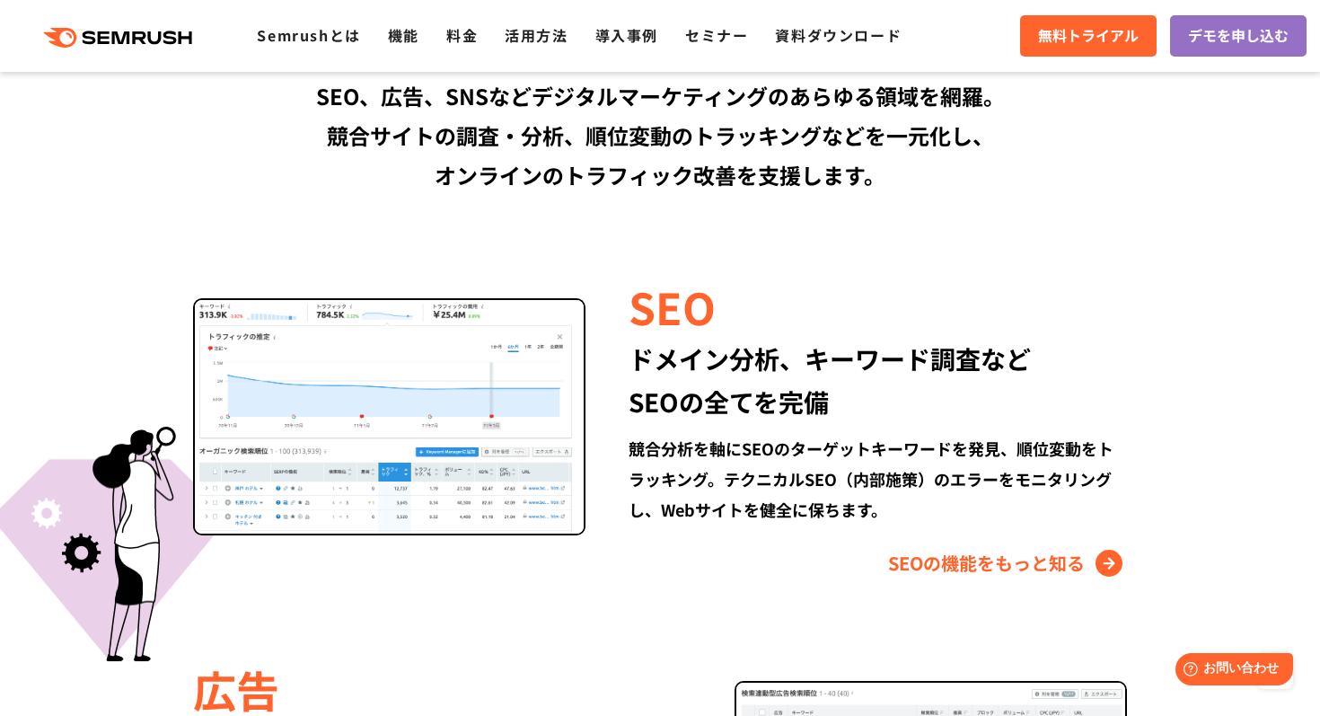
click at [649, 360] on div "ドメイン分析、キーワード調査など SEOの全てを完備" at bounding box center [877, 380] width 498 height 86
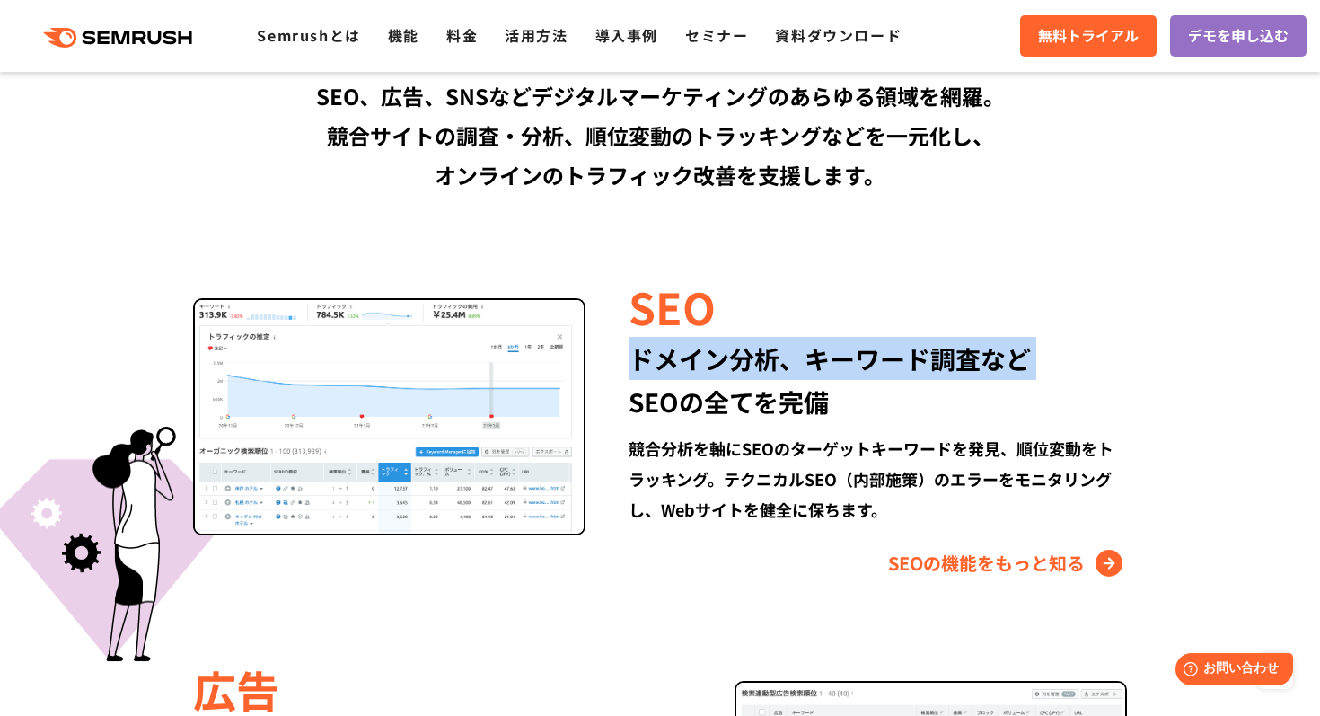
click at [649, 360] on div "ドメイン分析、キーワード調査など SEOの全てを完備" at bounding box center [877, 380] width 498 height 86
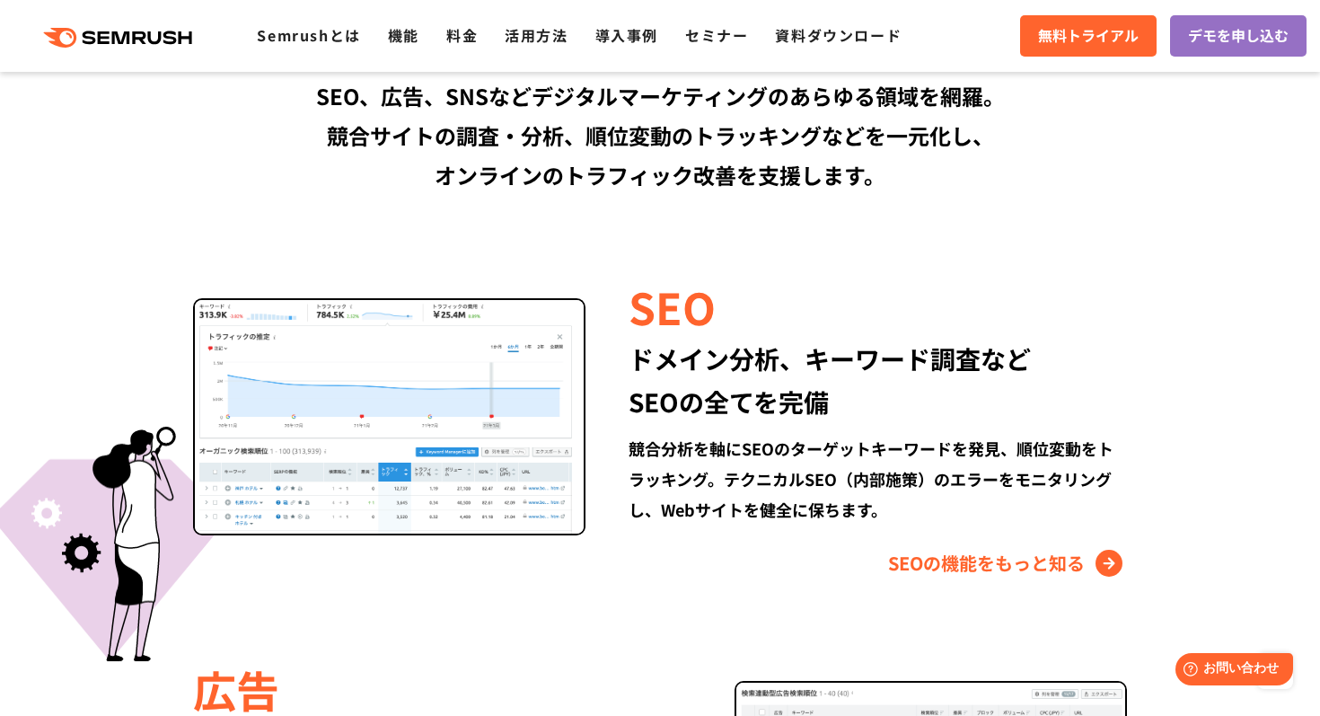
click at [681, 400] on div "ドメイン分析、キーワード調査など SEOの全てを完備" at bounding box center [877, 380] width 498 height 86
click at [701, 347] on div "ドメイン分析、キーワード調査など SEOの全てを完備" at bounding box center [877, 380] width 498 height 86
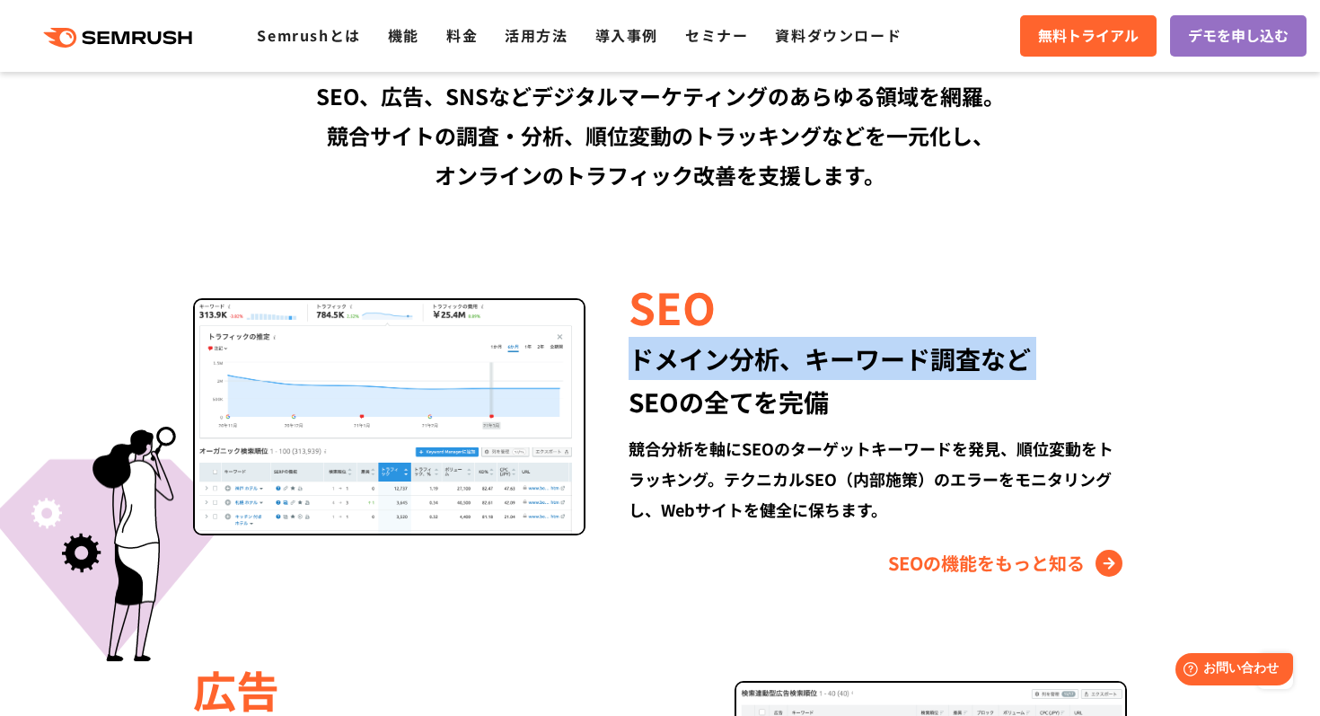
click at [701, 347] on div "ドメイン分析、キーワード調査など SEOの全てを完備" at bounding box center [877, 380] width 498 height 86
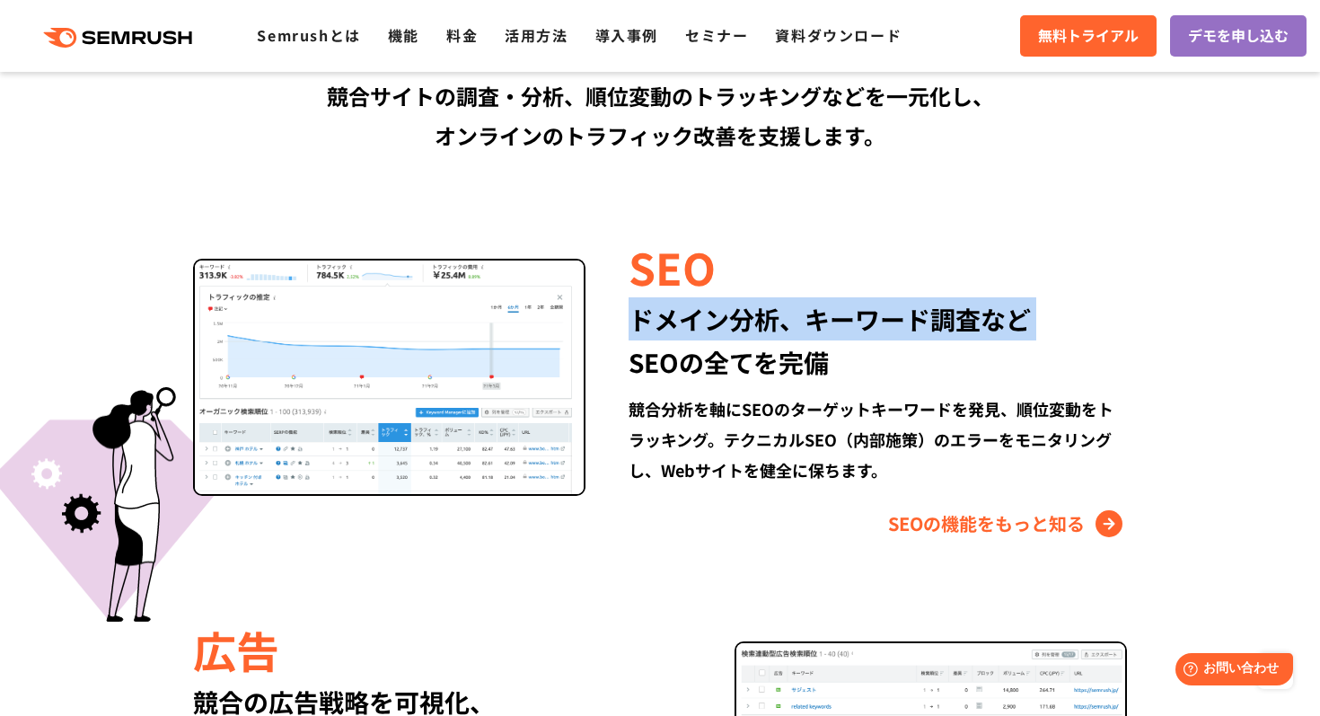
scroll to position [1562, 0]
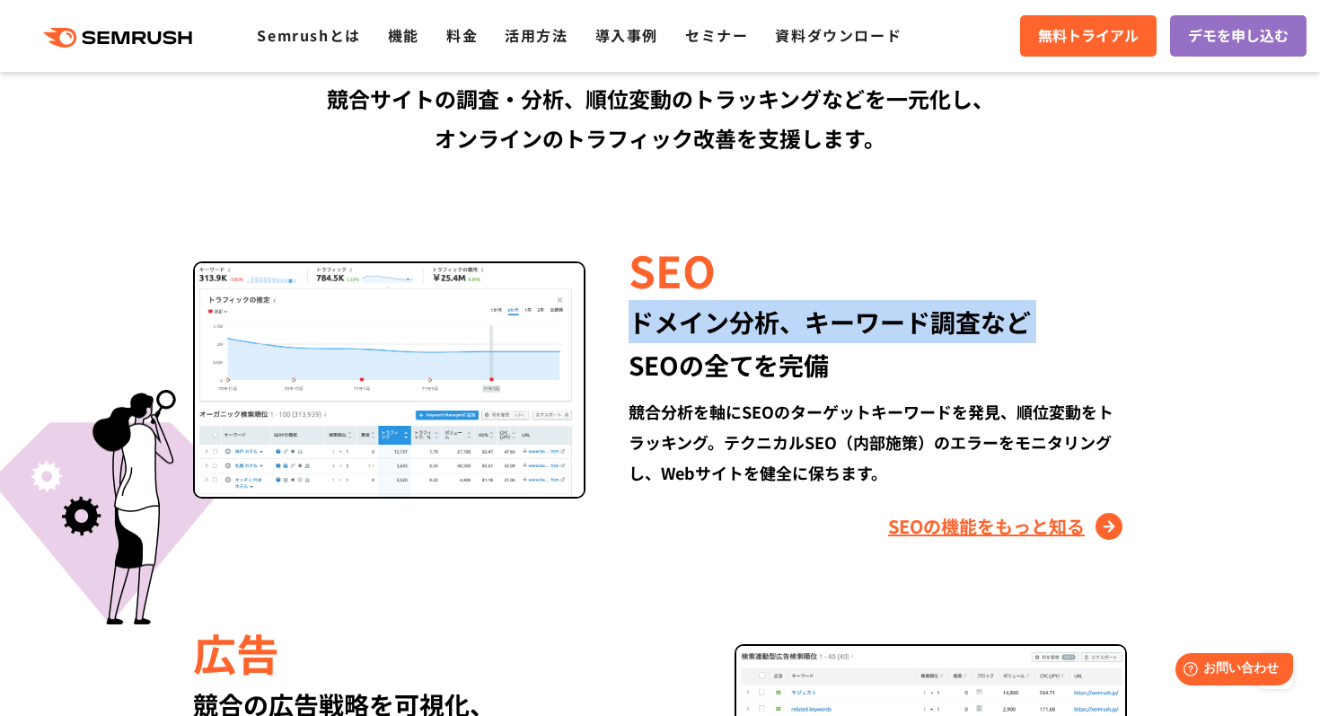
click at [916, 530] on link "SEOの機能をもっと知る" at bounding box center [1007, 526] width 239 height 29
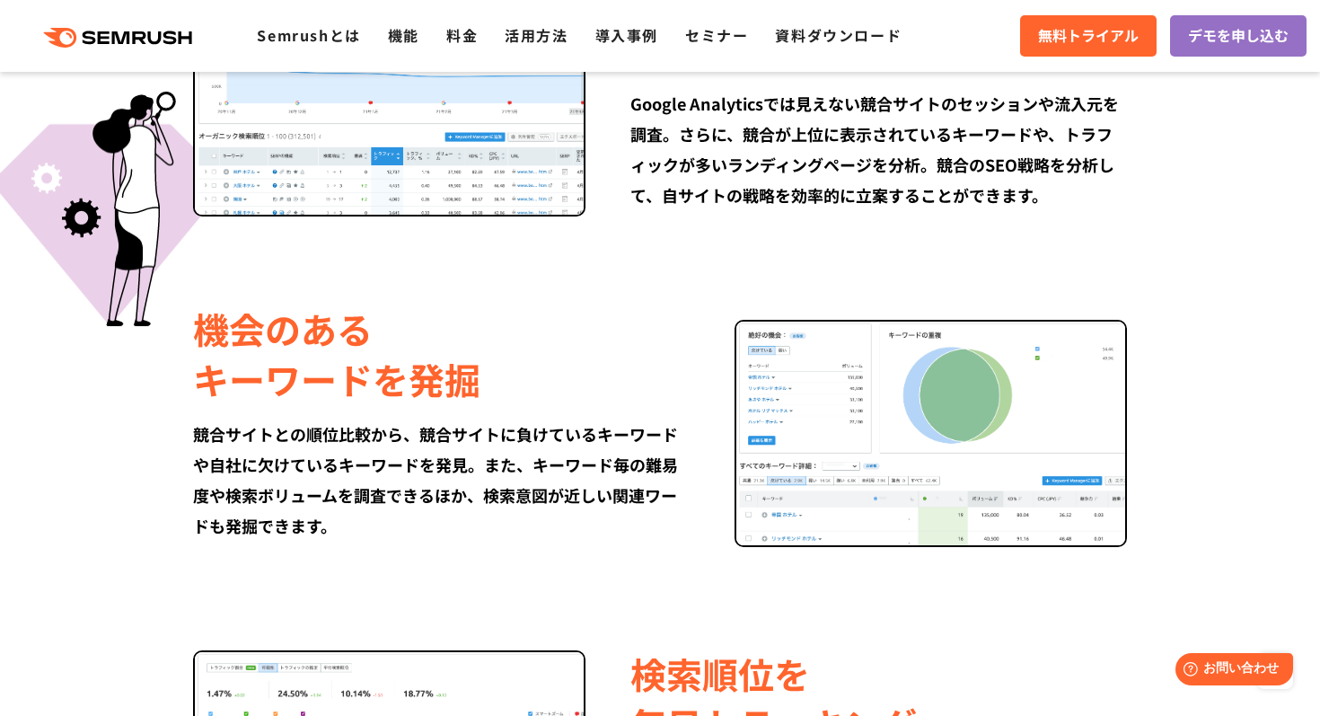
scroll to position [1660, 0]
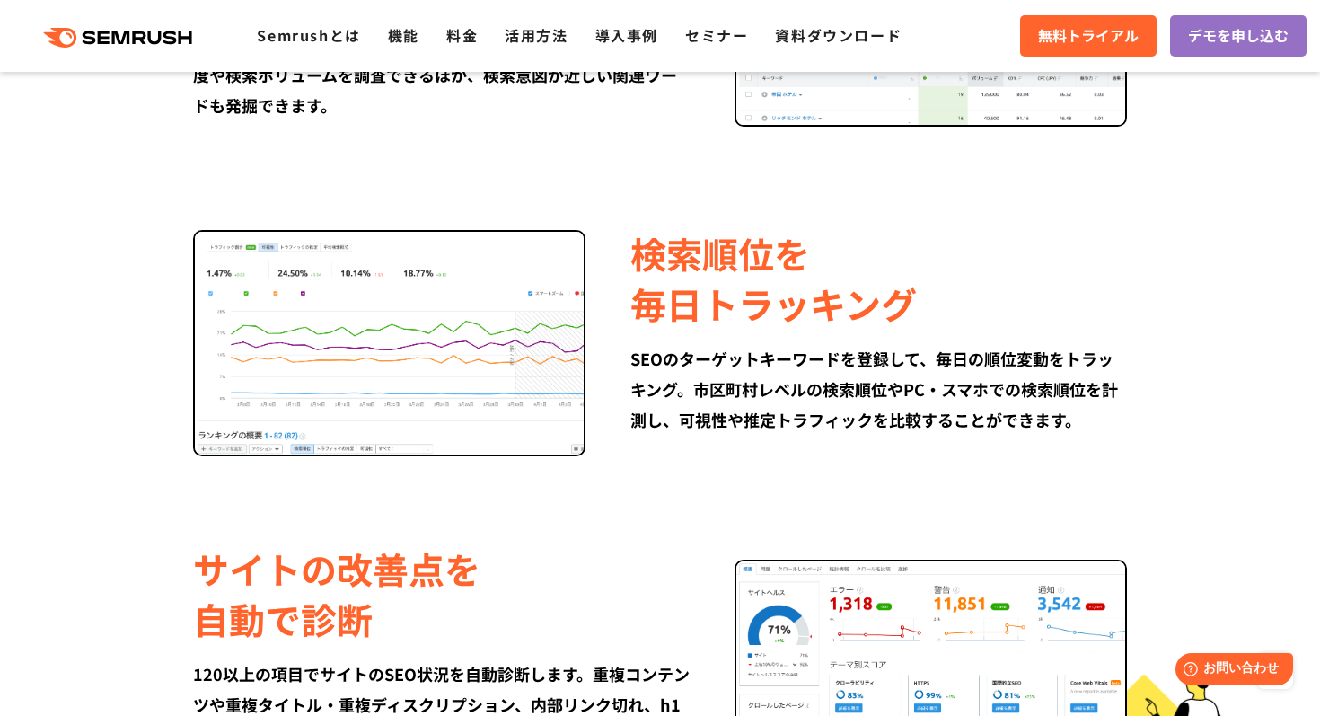
click at [786, 357] on div "SEOのターゲットキーワードを登録して、毎日の順位変動をトラッキング。市区町村レベルの検索順位やPC・スマホでの検索順位を計測し、可視性や推定トラフィックを比…" at bounding box center [878, 389] width 496 height 92
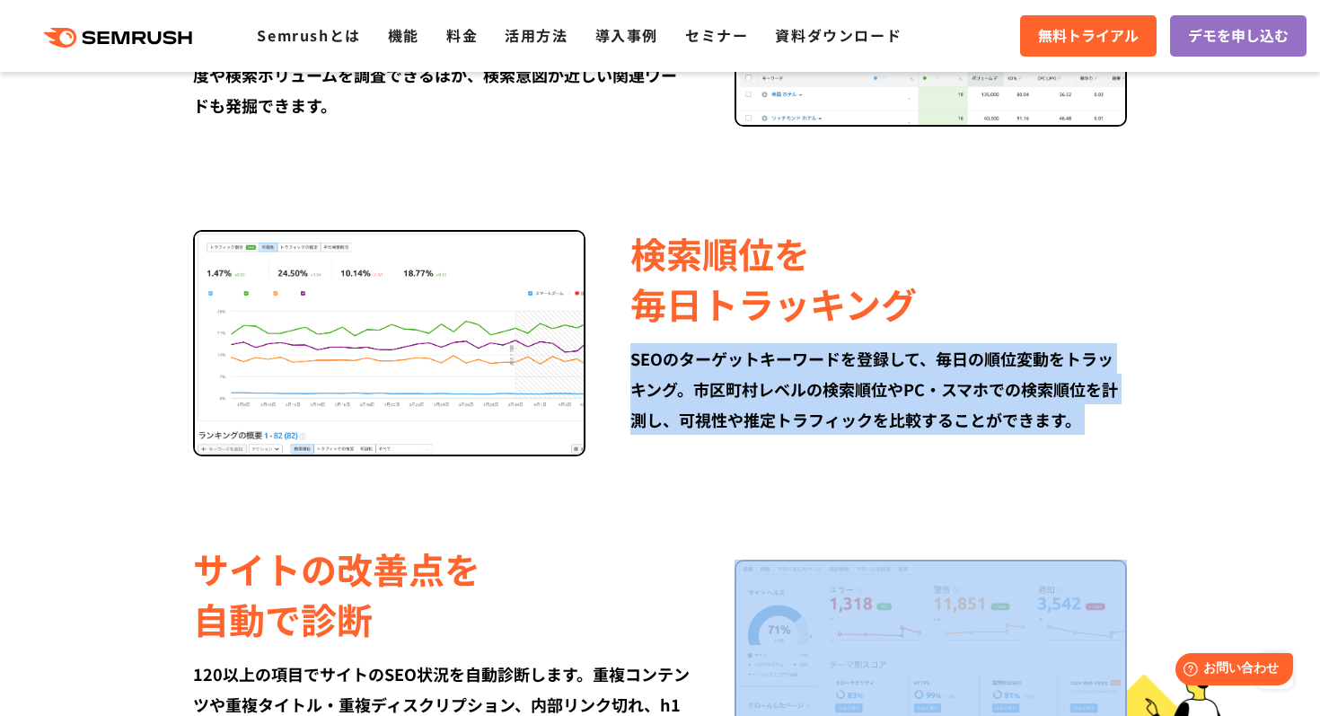
click at [786, 357] on div "SEOのターゲットキーワードを登録して、毎日の順位変動をトラッキング。市区町村レベルの検索順位やPC・スマホでの検索順位を計測し、可視性や推定トラフィックを比…" at bounding box center [878, 389] width 496 height 92
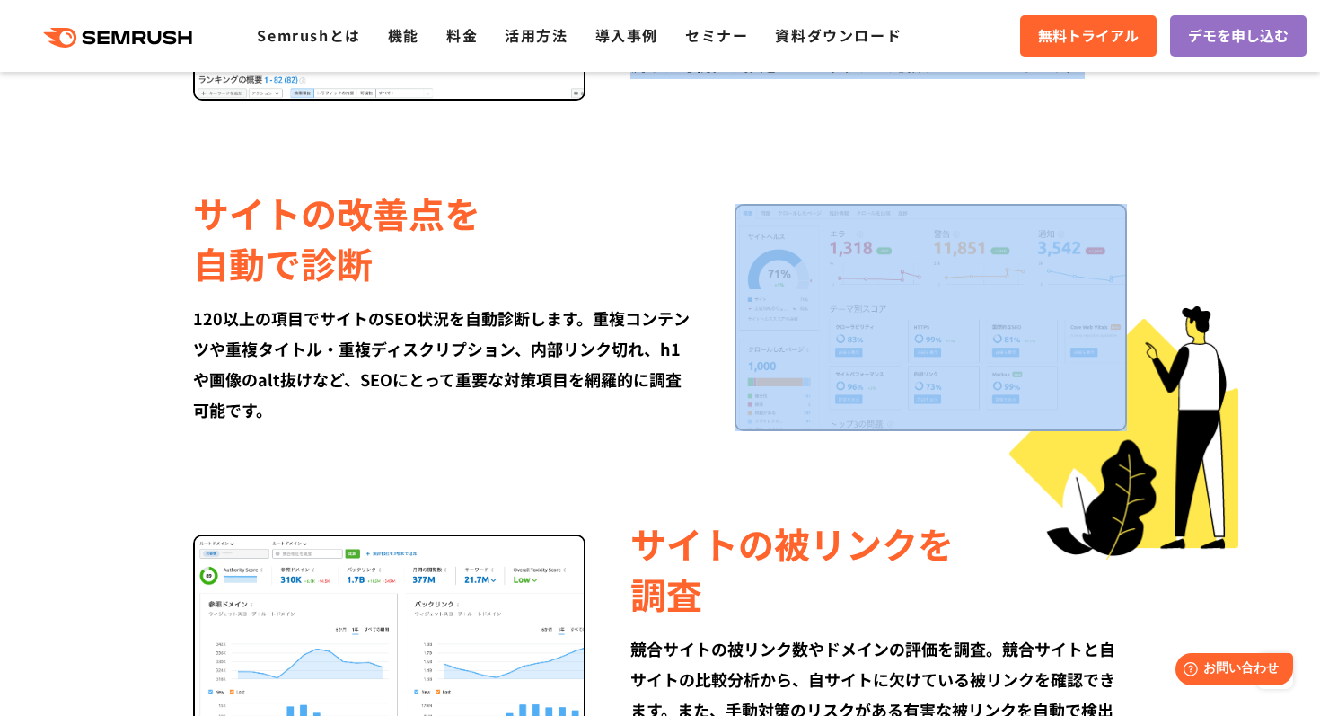
scroll to position [2235, 0]
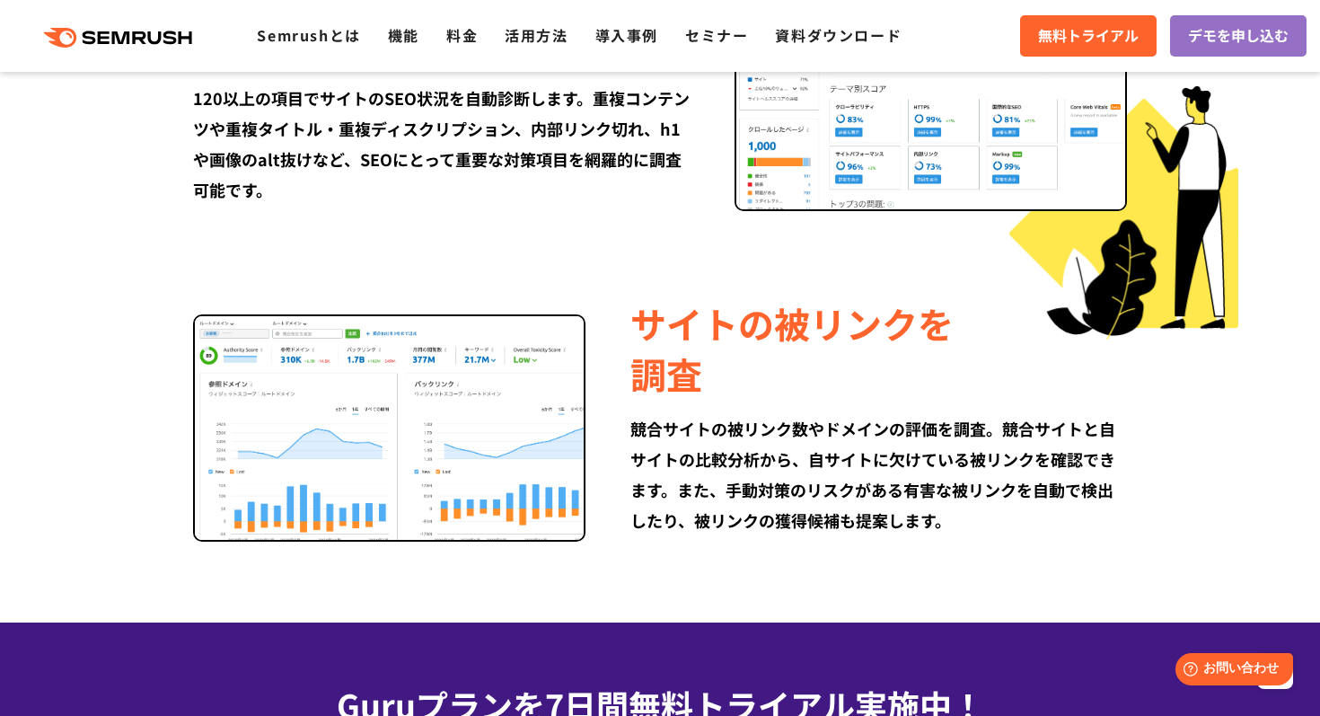
click at [779, 377] on div "サイトの被リンクを 調査" at bounding box center [878, 348] width 496 height 101
click at [777, 333] on div "サイトの被リンクを 調査" at bounding box center [878, 348] width 496 height 101
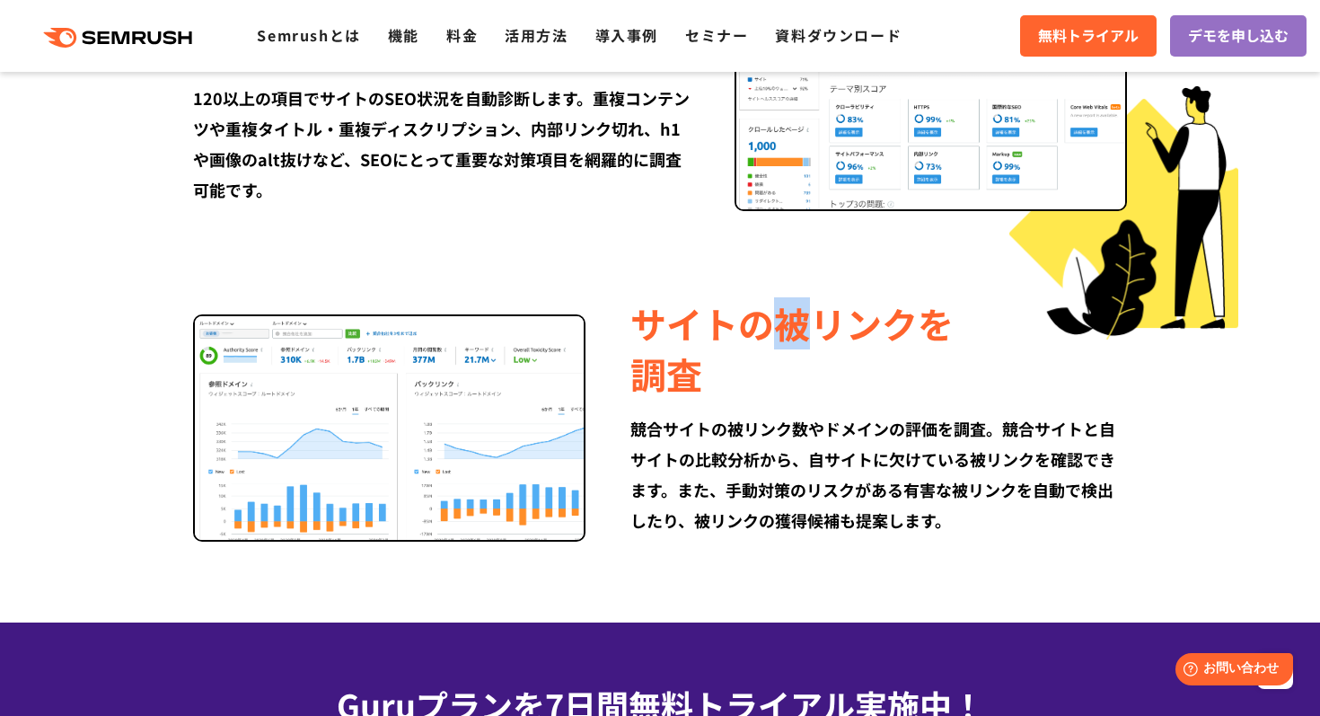
click at [777, 333] on div "サイトの被リンクを 調査" at bounding box center [878, 348] width 496 height 101
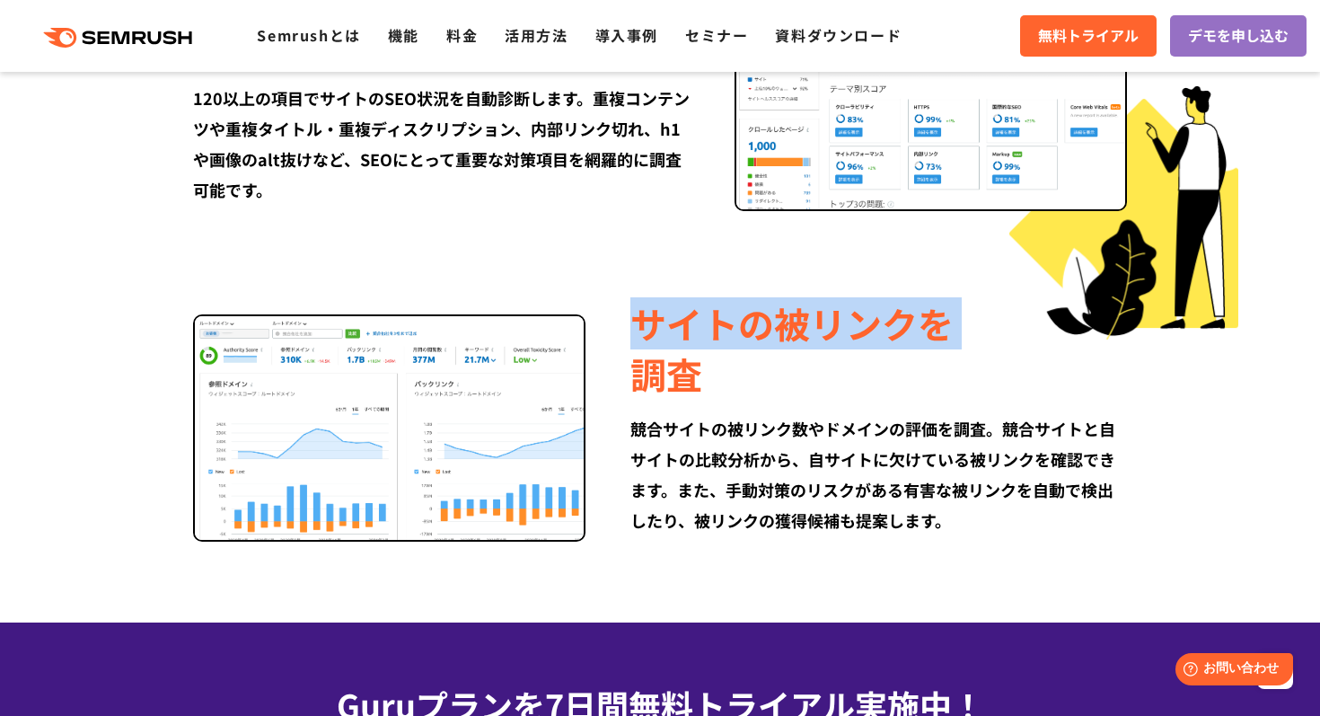
click at [777, 333] on div "サイトの被リンクを 調査" at bounding box center [878, 348] width 496 height 101
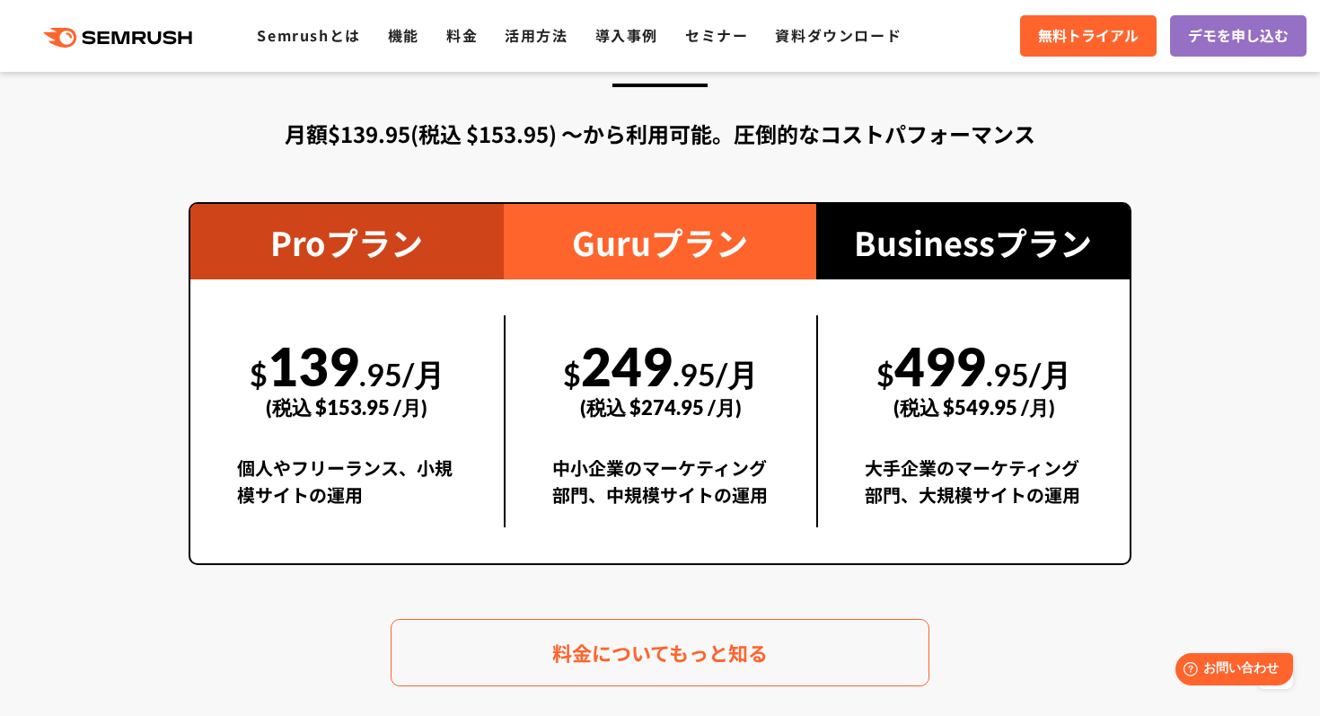
scroll to position [3162, 0]
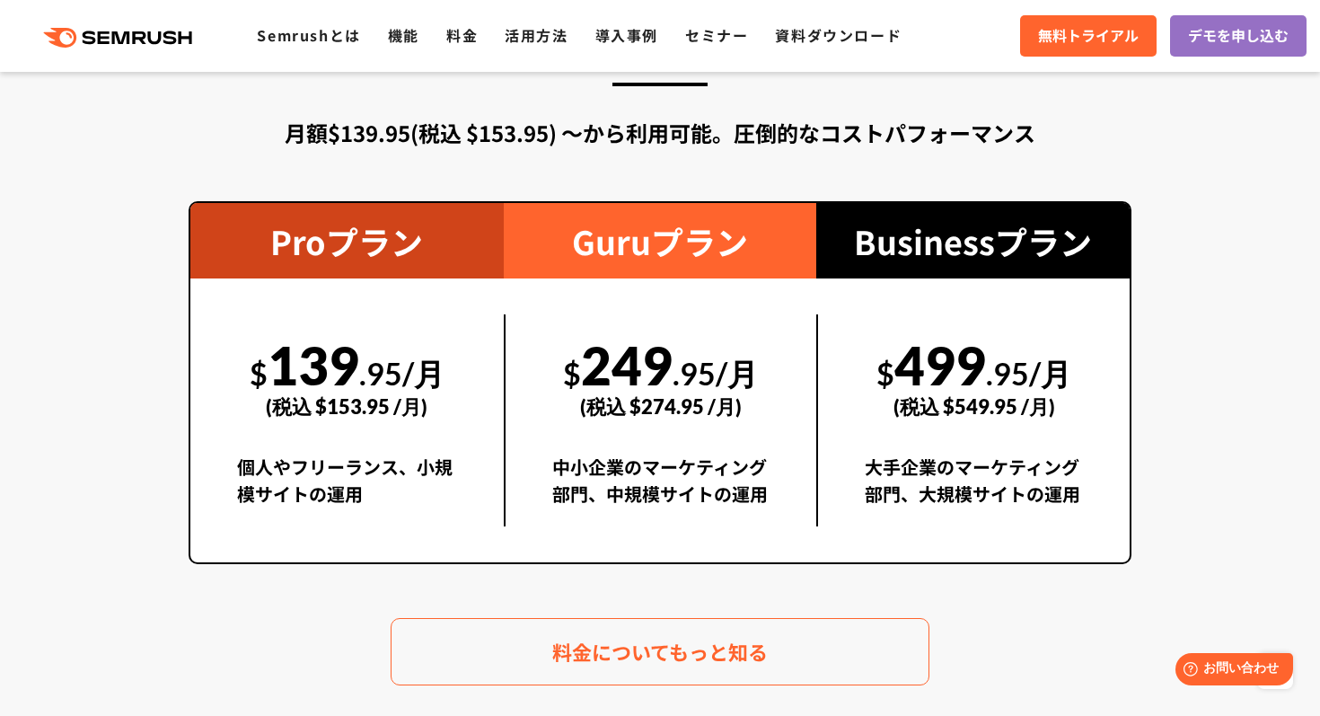
click at [716, 480] on div "中小企業のマーケティング部門、中規模サイトの運用" at bounding box center [661, 489] width 218 height 73
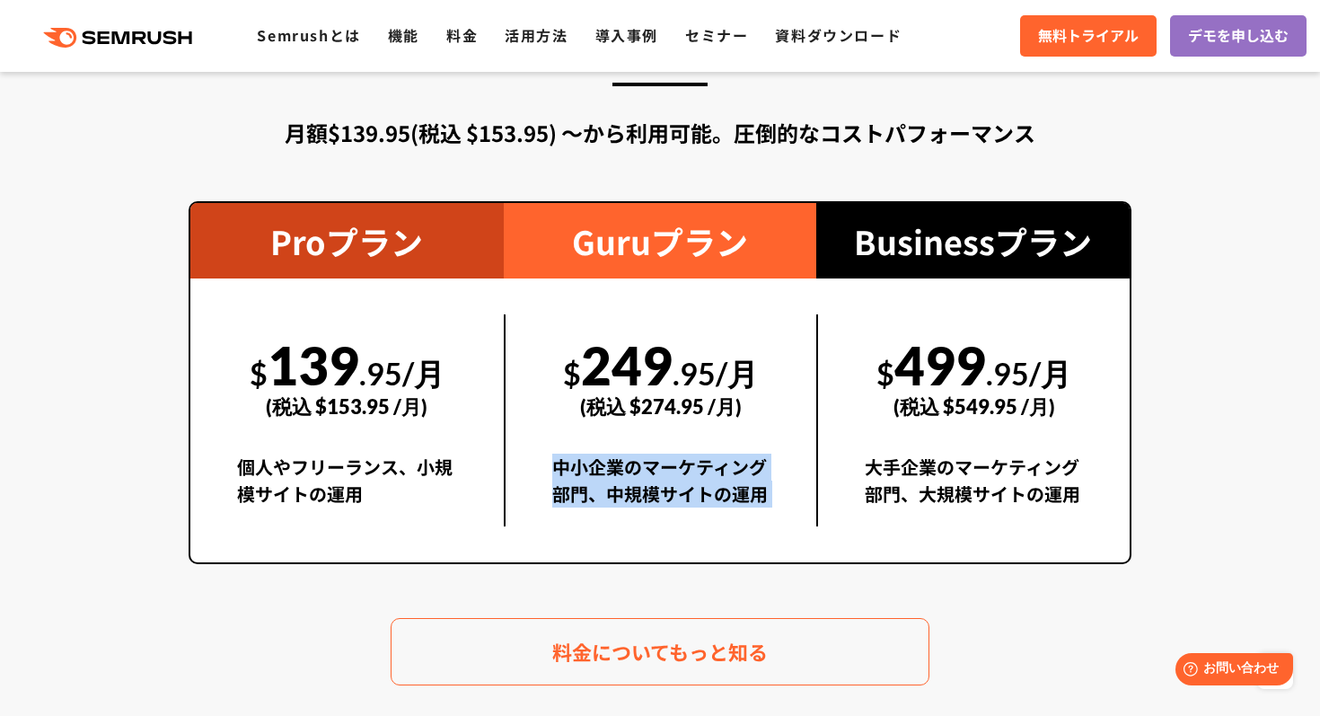
click at [716, 480] on div "中小企業のマーケティング部門、中規模サイトの運用" at bounding box center [661, 489] width 218 height 73
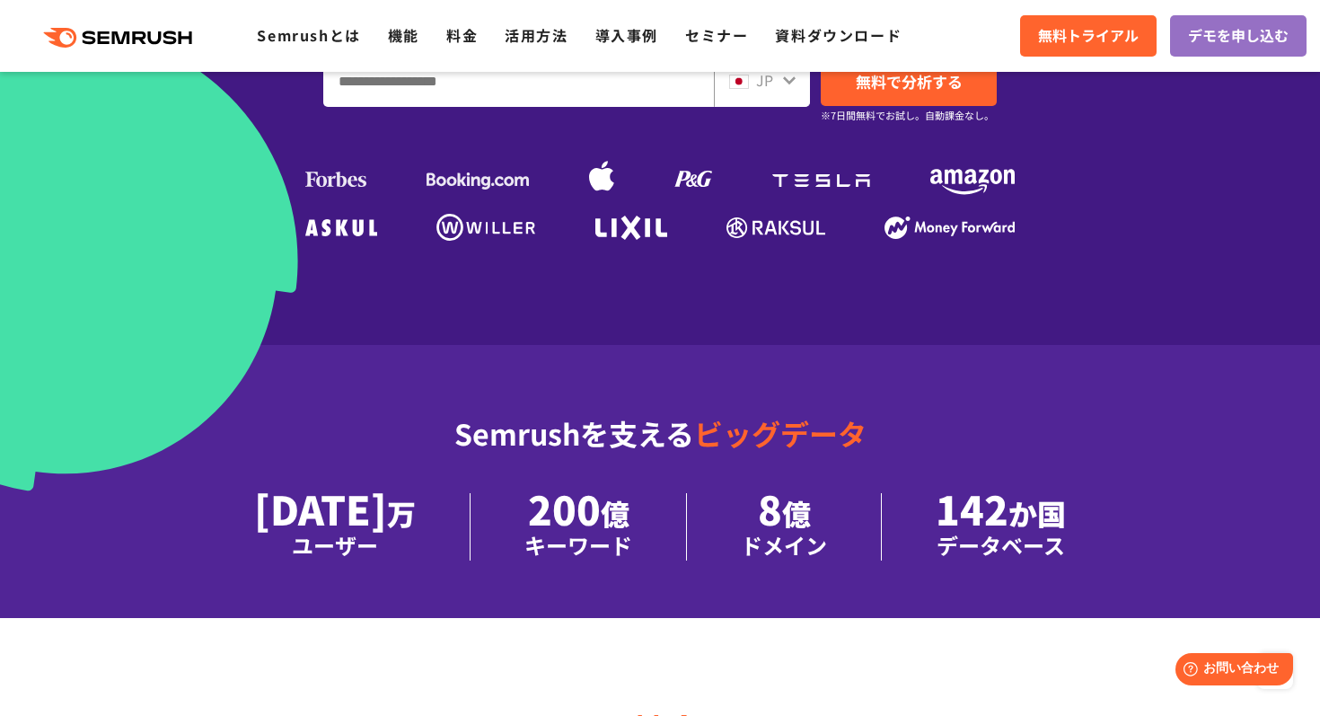
scroll to position [0, 0]
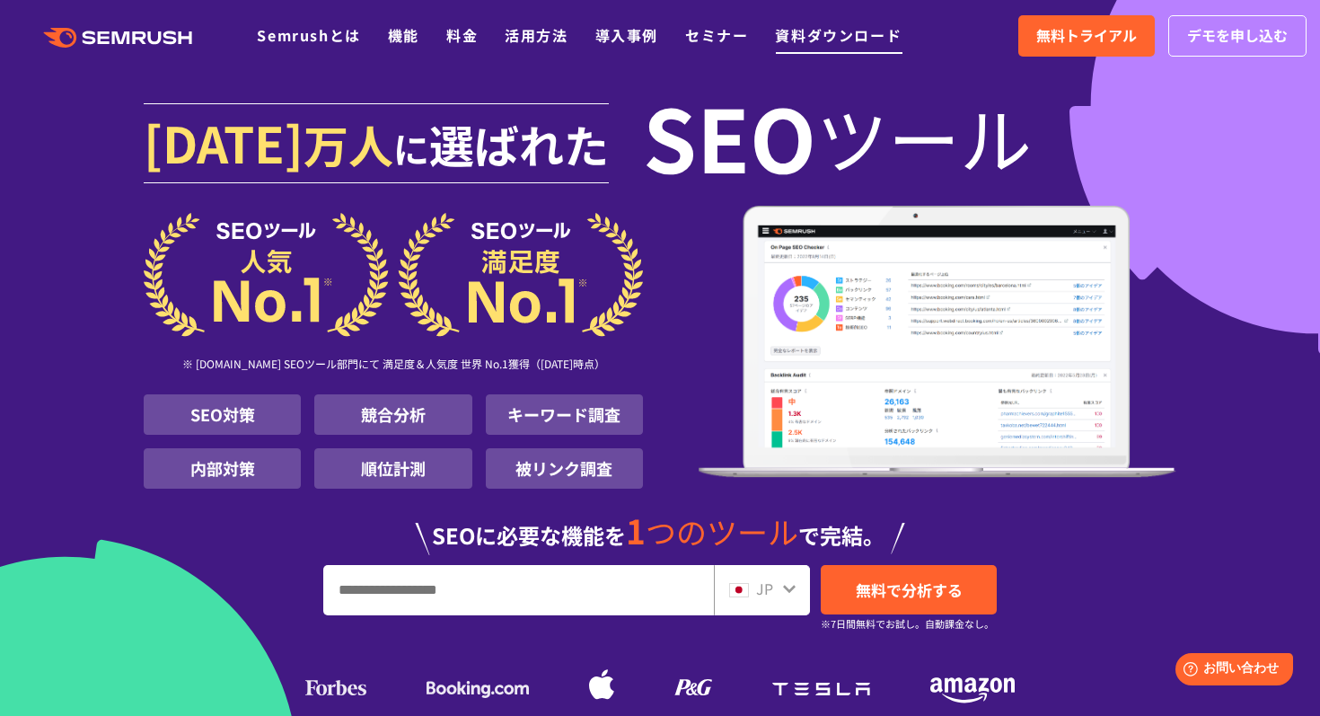
click at [804, 32] on link "資料ダウンロード" at bounding box center [838, 35] width 127 height 22
click at [549, 39] on link "活用方法" at bounding box center [536, 35] width 63 height 22
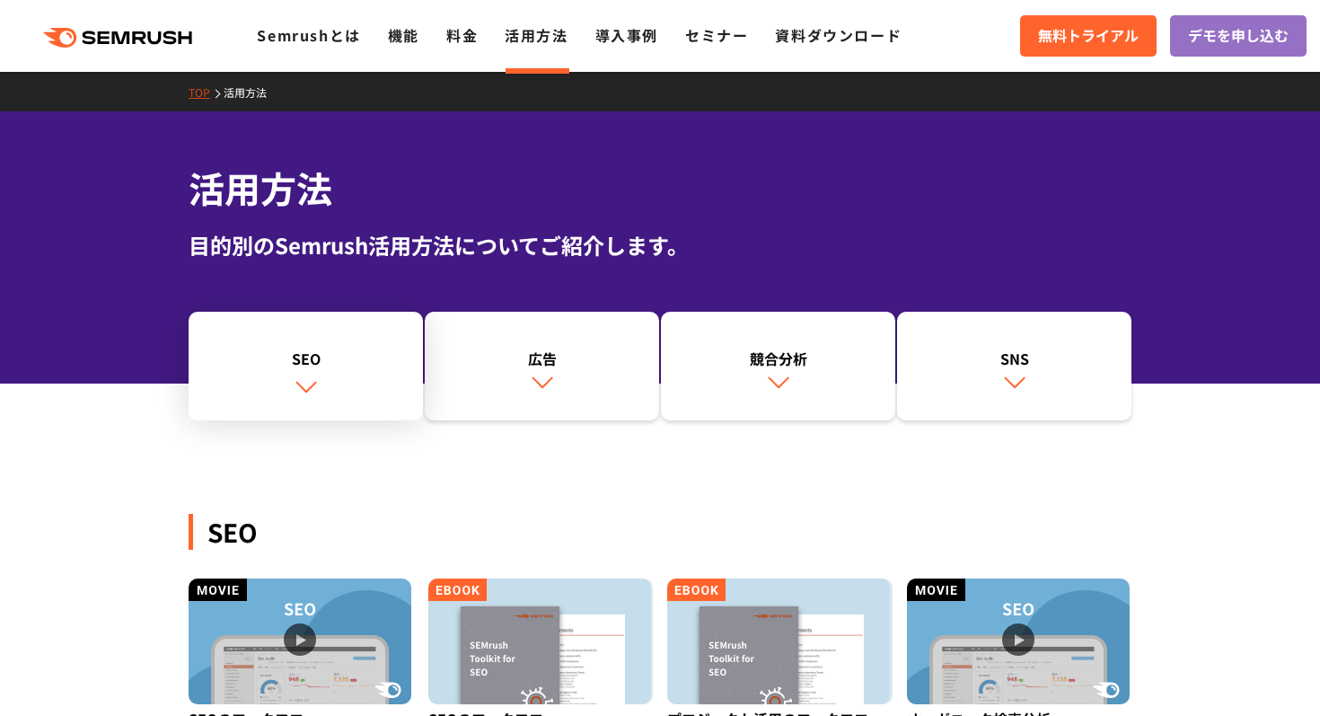
click at [303, 391] on img at bounding box center [305, 385] width 23 height 23
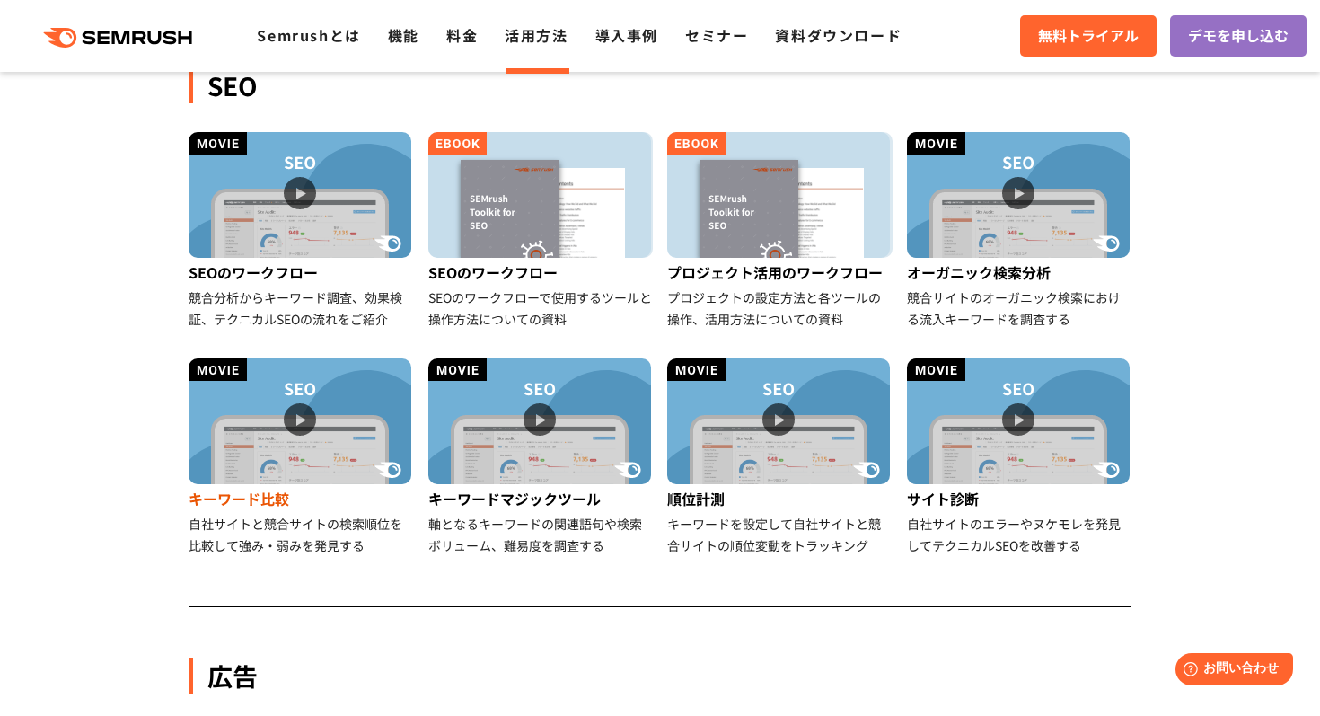
scroll to position [448, 0]
